Goal: Navigation & Orientation: Find specific page/section

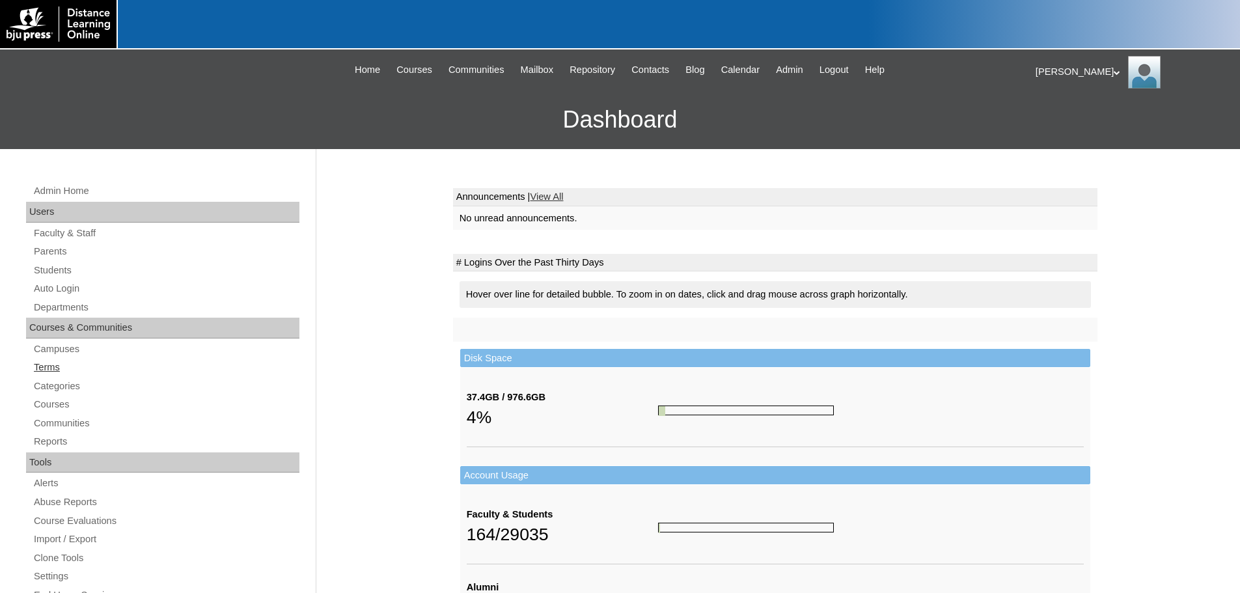
click at [42, 365] on link "Terms" at bounding box center [166, 367] width 267 height 16
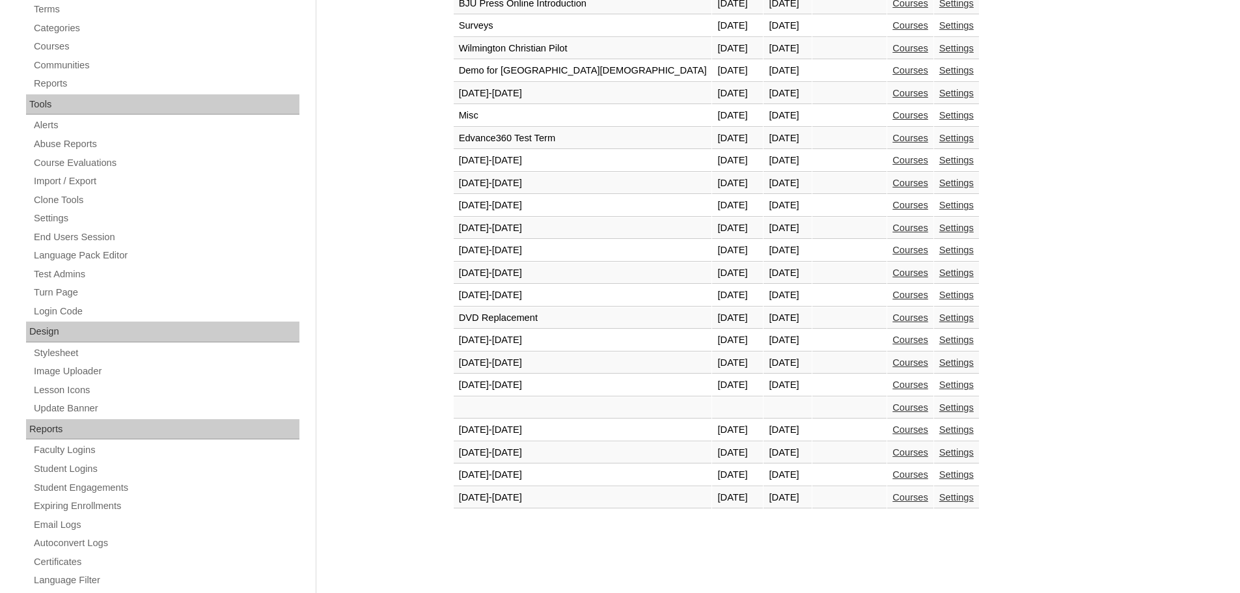
scroll to position [391, 0]
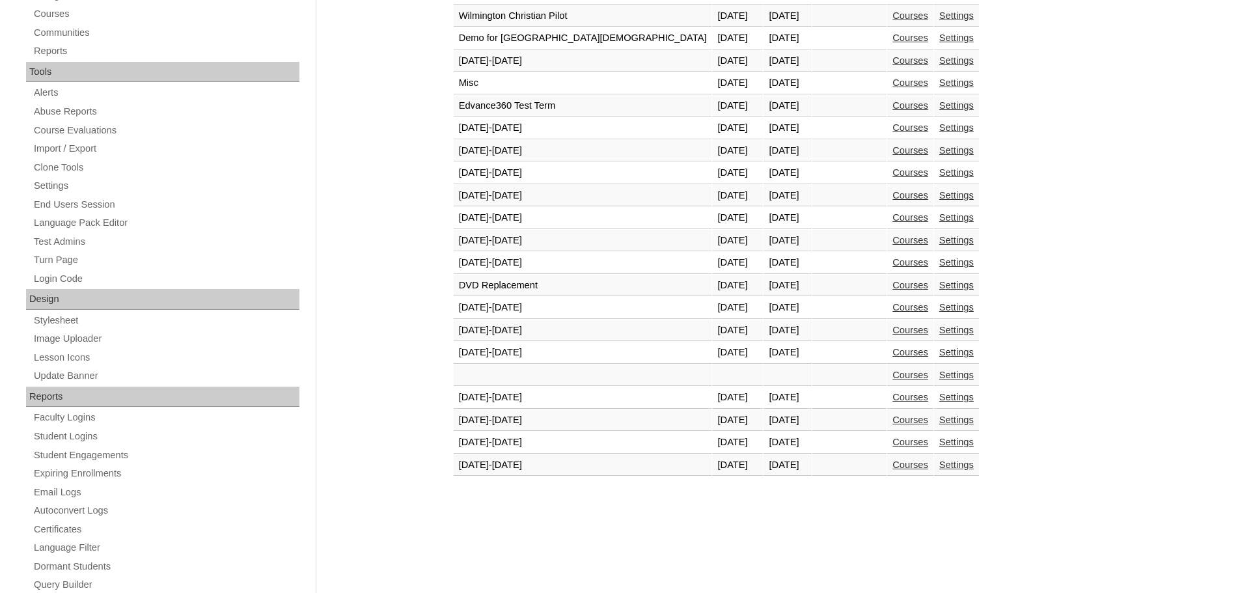
click at [893, 467] on link "Courses" at bounding box center [911, 465] width 36 height 10
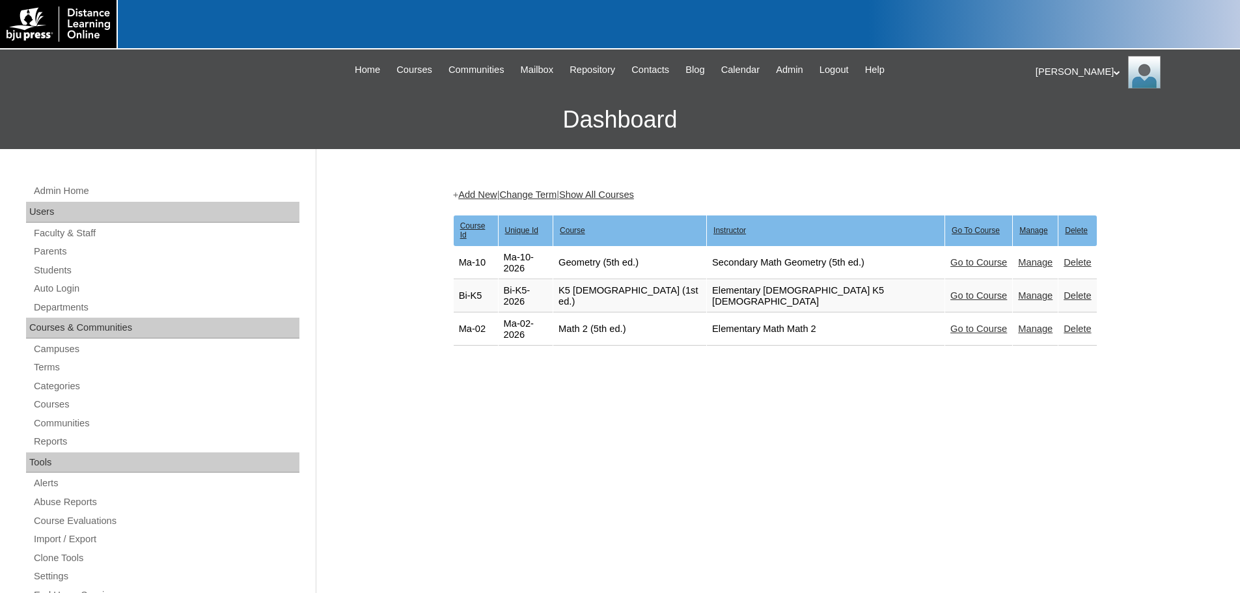
click at [951, 290] on link "Go to Course" at bounding box center [979, 295] width 57 height 10
